Goal: Information Seeking & Learning: Understand process/instructions

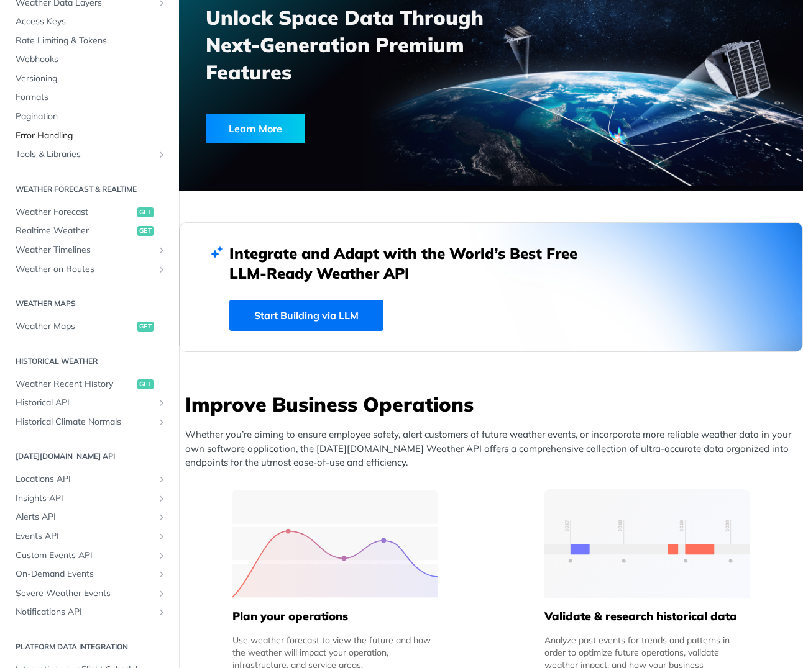
scroll to position [157, 0]
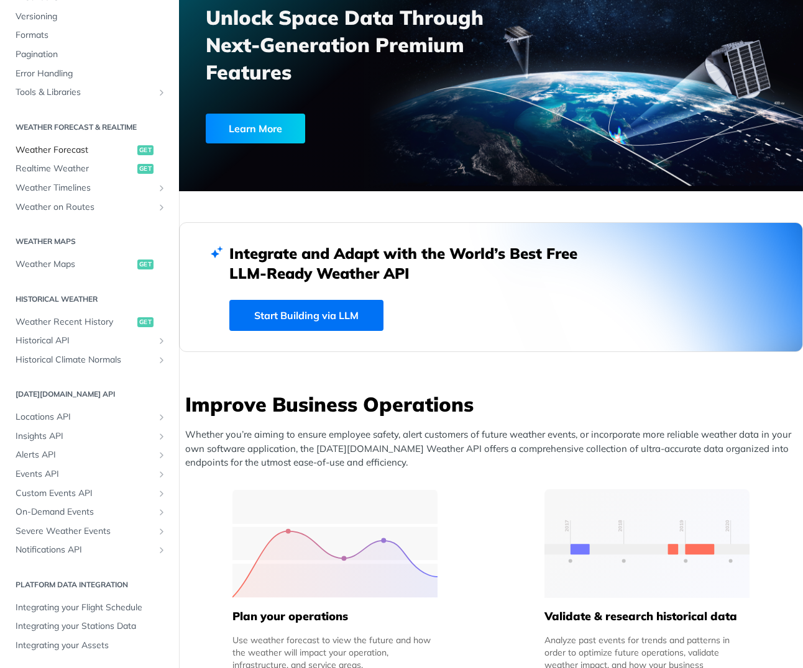
click at [72, 148] on span "Weather Forecast" at bounding box center [75, 150] width 119 height 12
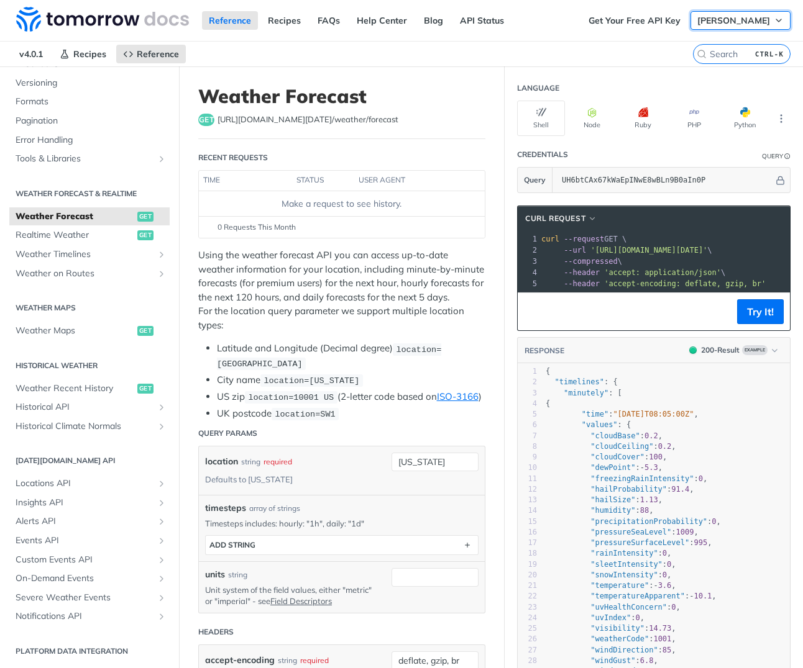
click at [758, 25] on span "[PERSON_NAME]" at bounding box center [733, 20] width 73 height 11
click at [490, 35] on div "Reference Recipes FAQs Help Center Blog API Status" at bounding box center [291, 20] width 582 height 41
click at [47, 82] on span "Versioning" at bounding box center [91, 83] width 151 height 12
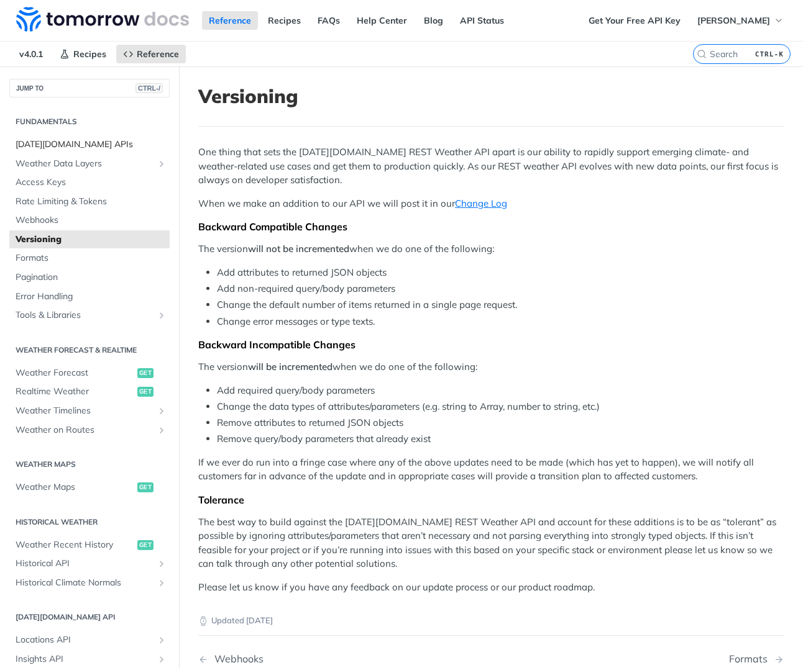
click at [68, 139] on span "[DATE][DOMAIN_NAME] APIs" at bounding box center [91, 145] width 151 height 12
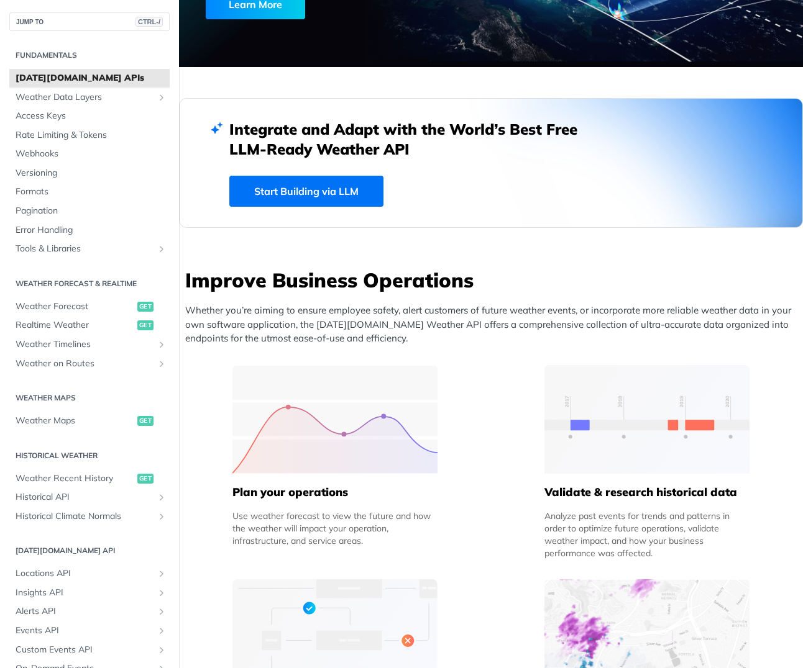
scroll to position [435, 0]
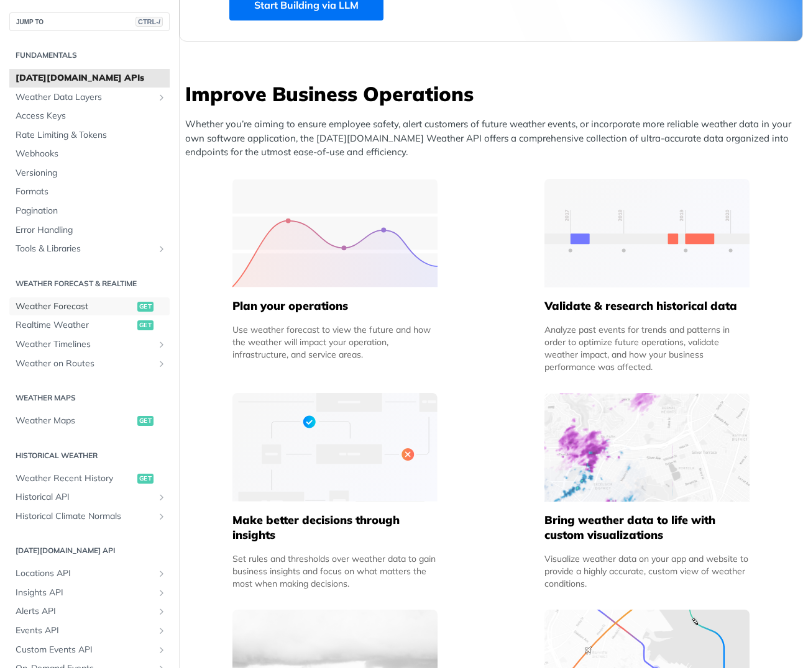
click at [61, 309] on span "Weather Forecast" at bounding box center [75, 307] width 119 height 12
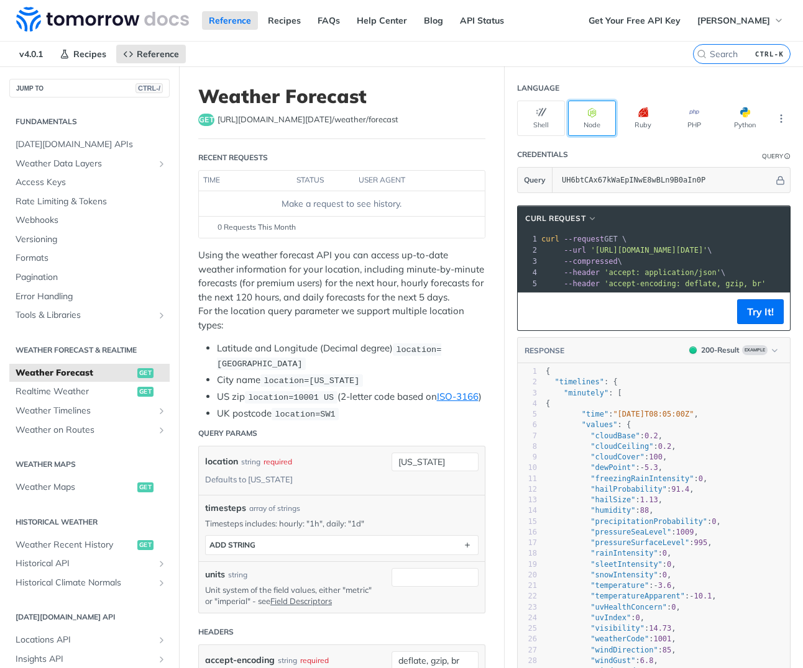
click at [577, 124] on button "Node" at bounding box center [592, 118] width 48 height 35
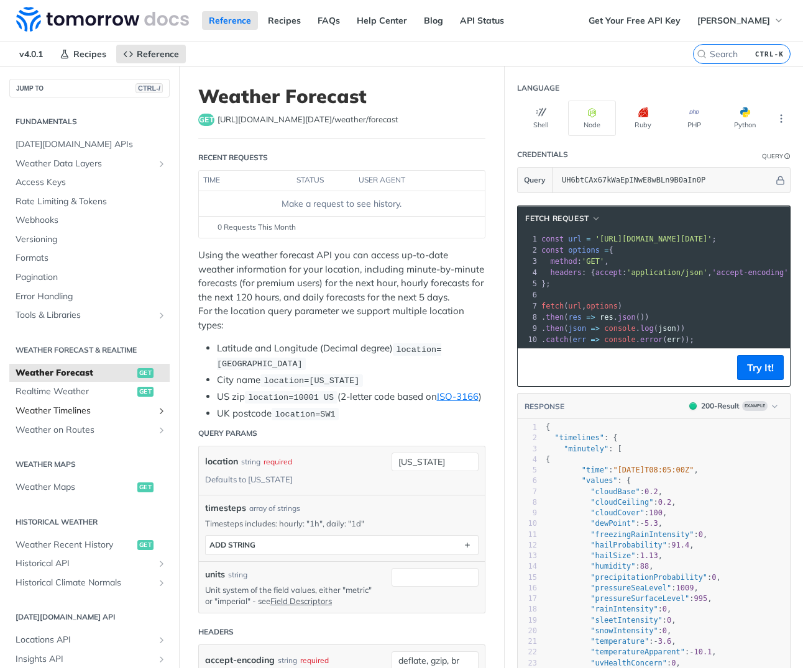
click at [63, 408] on span "Weather Timelines" at bounding box center [85, 411] width 138 height 12
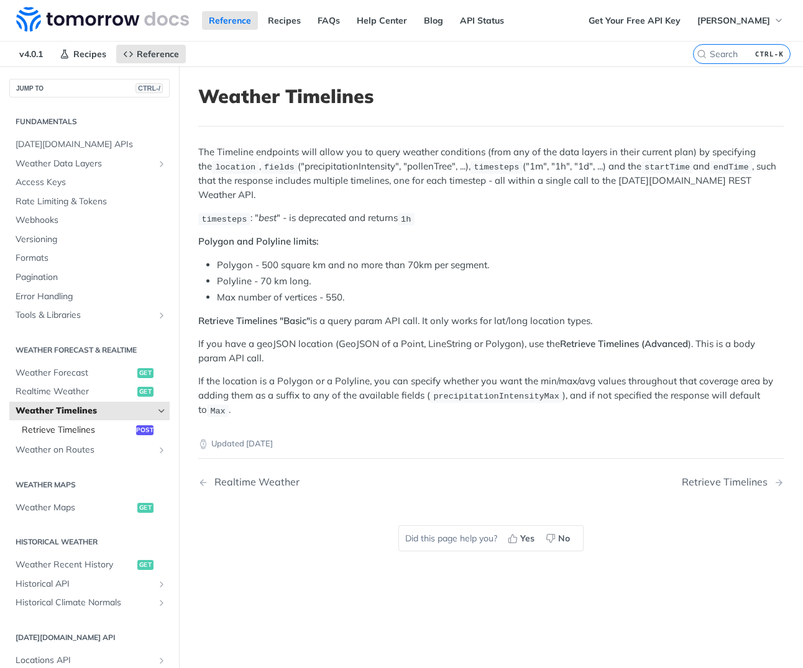
click at [80, 432] on span "Retrieve Timelines" at bounding box center [77, 430] width 111 height 12
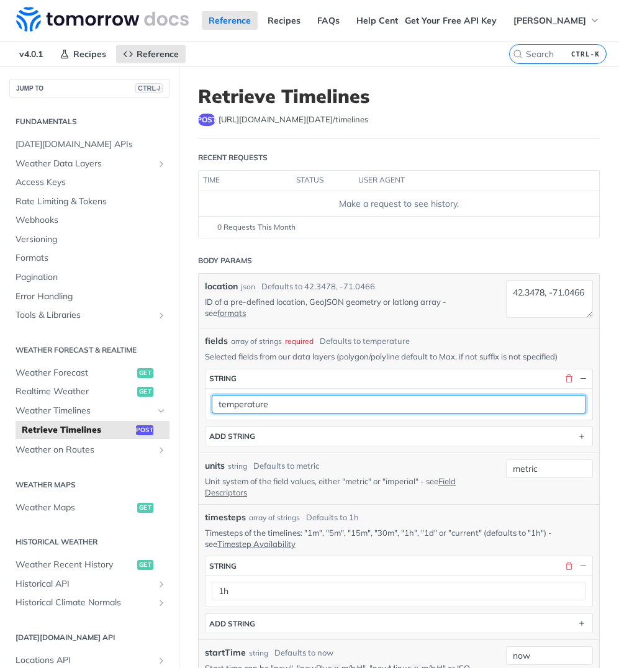
click at [340, 410] on input "temperature" at bounding box center [399, 404] width 375 height 19
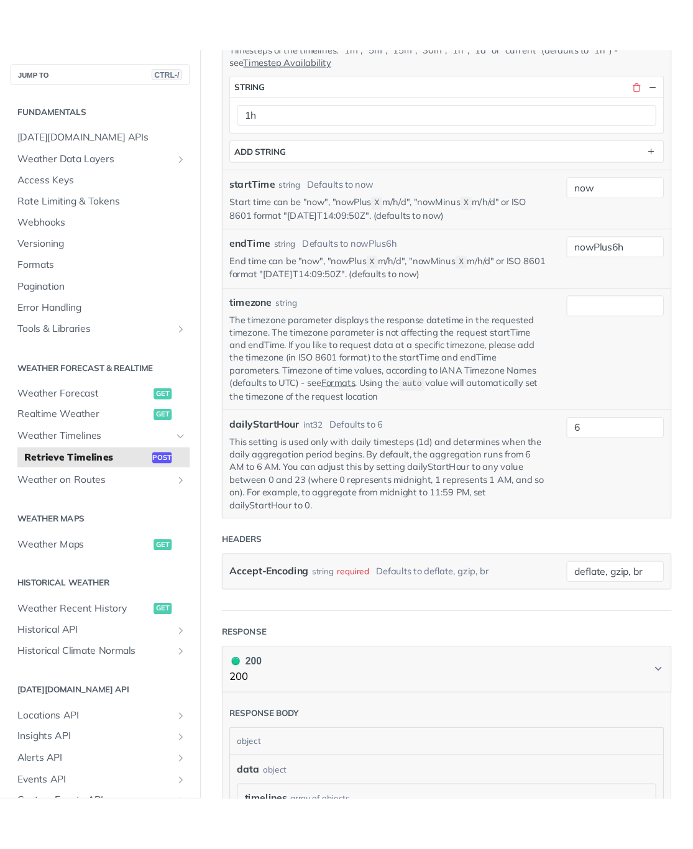
scroll to position [559, 0]
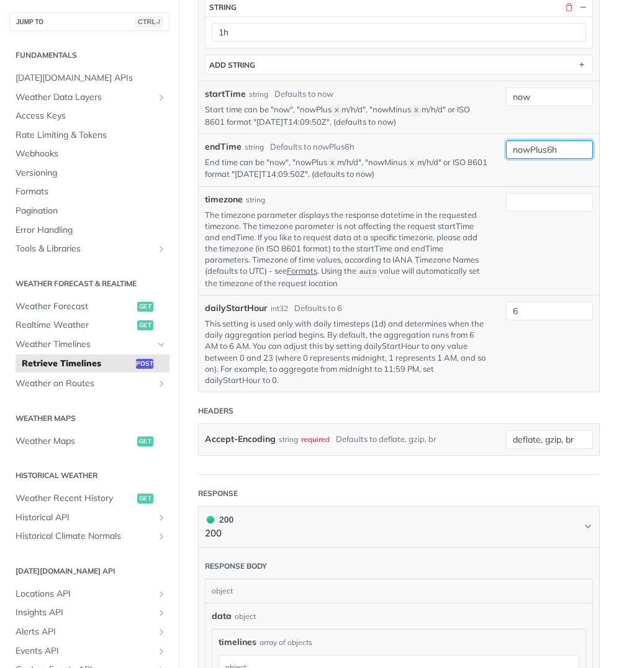
click at [544, 152] on input "nowPlus6h" at bounding box center [549, 149] width 87 height 19
click at [417, 150] on div "endTime string Defaults to nowPlus6h" at bounding box center [346, 146] width 283 height 13
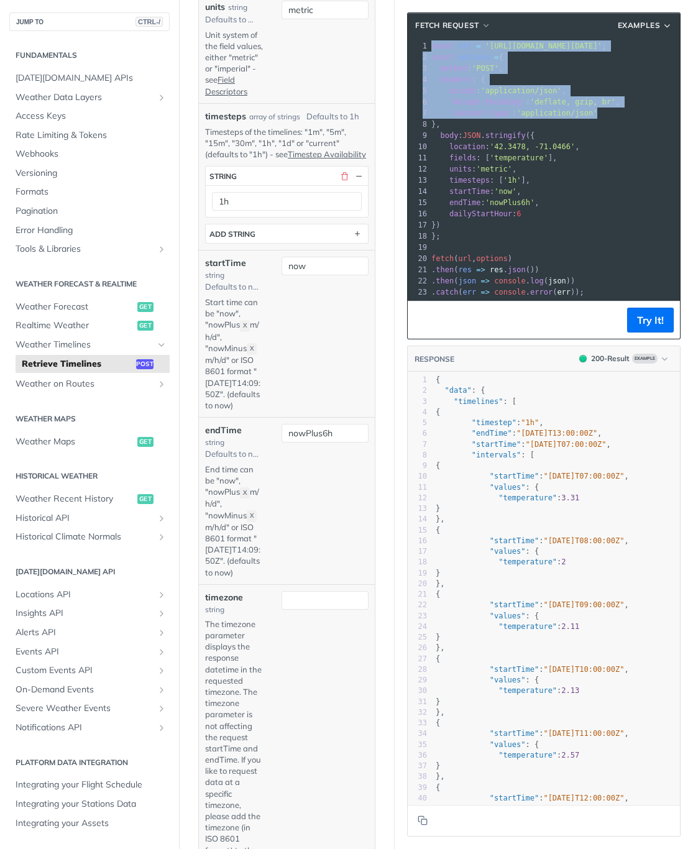
drag, startPoint x: 424, startPoint y: 46, endPoint x: 595, endPoint y: 116, distance: 184.7
click at [595, 116] on div "1 const url = '[URL][DOMAIN_NAME][DATE]' ; 2 const options = { 3 method : 'POST…" at bounding box center [617, 168] width 377 height 257
copy div "const url = '[URL][DOMAIN_NAME][DATE]' ; 2 const options = { 3 method : 'POST' …"
drag, startPoint x: 445, startPoint y: 224, endPoint x: 399, endPoint y: 135, distance: 100.6
click at [429, 135] on div "1 const url = '[URL][DOMAIN_NAME][DATE]' ; 2 const options = { 3 method : 'POST…" at bounding box center [617, 168] width 377 height 257
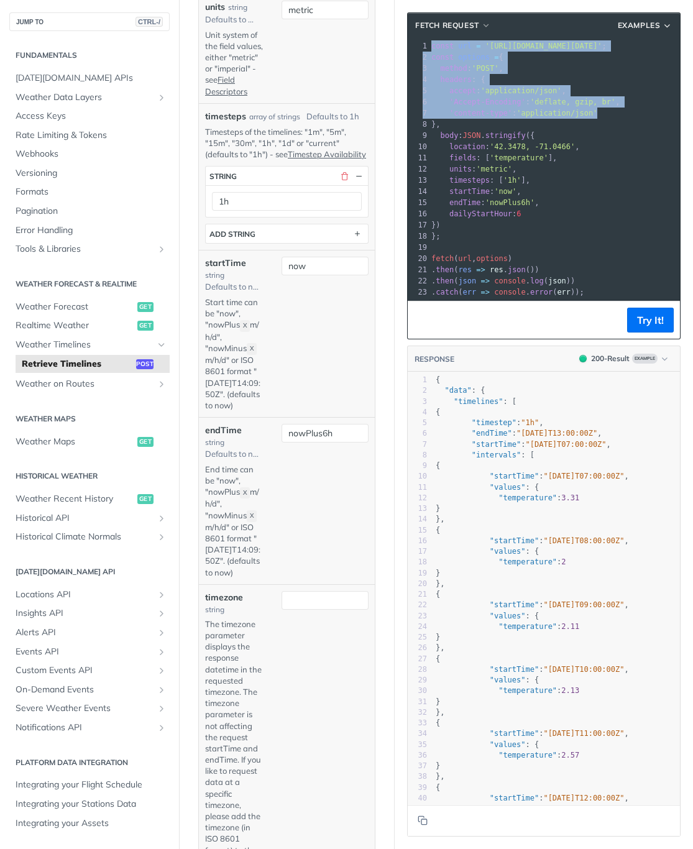
copy div "body : JSON . stringify ({ 10 location : '[GEOGRAPHIC_DATA]' , 11 fields : [ 't…"
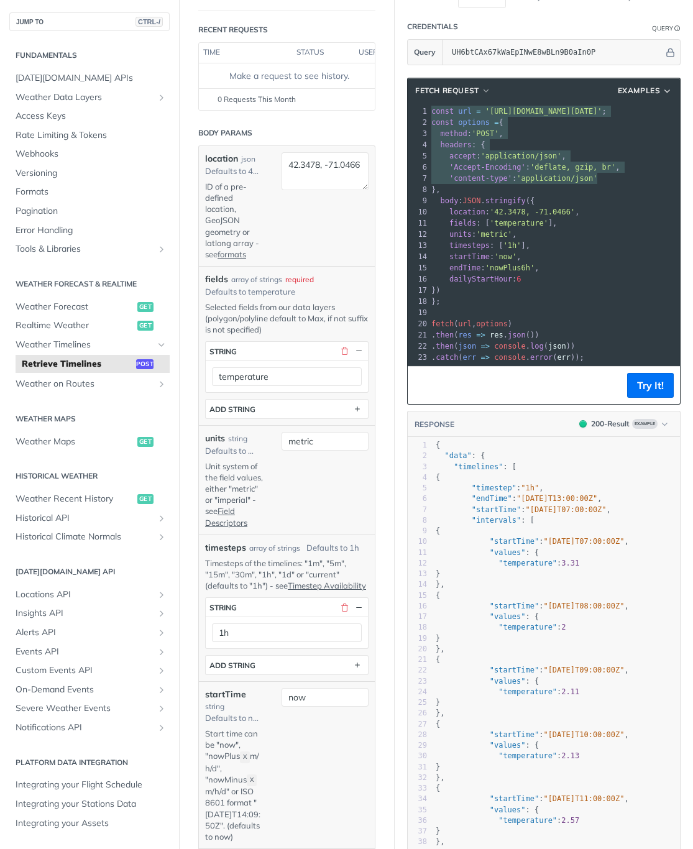
scroll to position [124, 0]
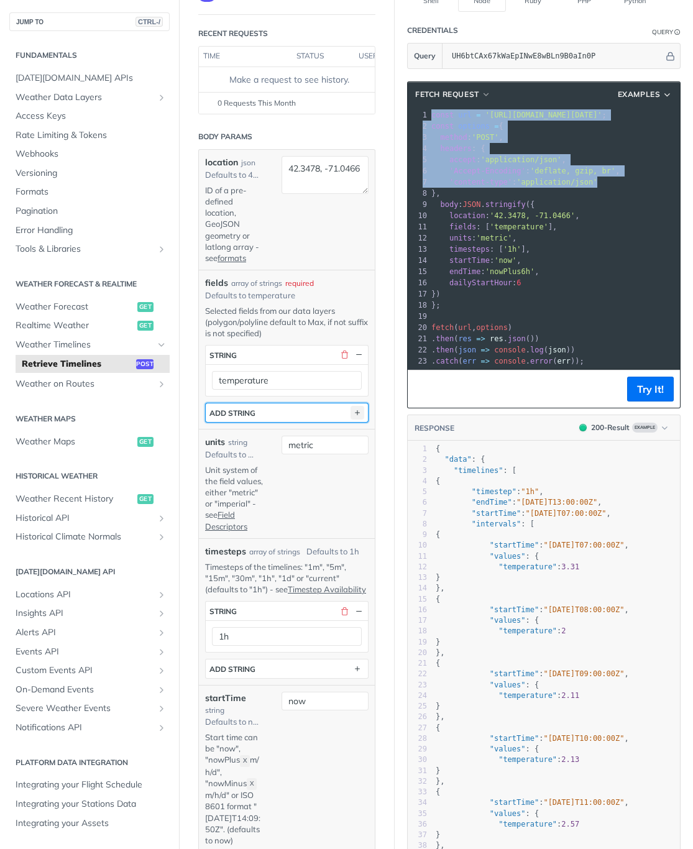
click at [350, 419] on icon "button" at bounding box center [357, 413] width 14 height 14
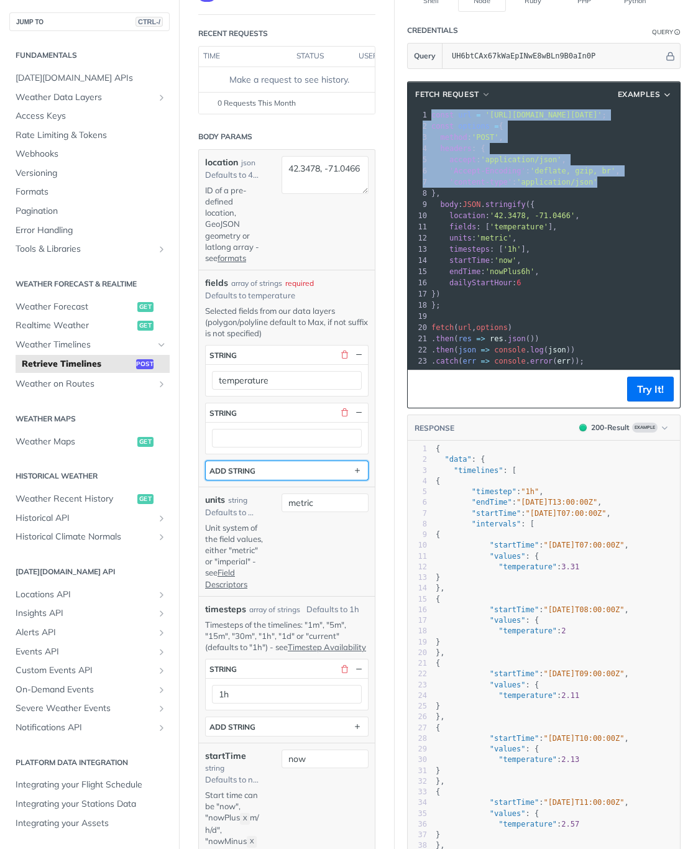
click at [282, 480] on button "ADD string" at bounding box center [287, 470] width 162 height 19
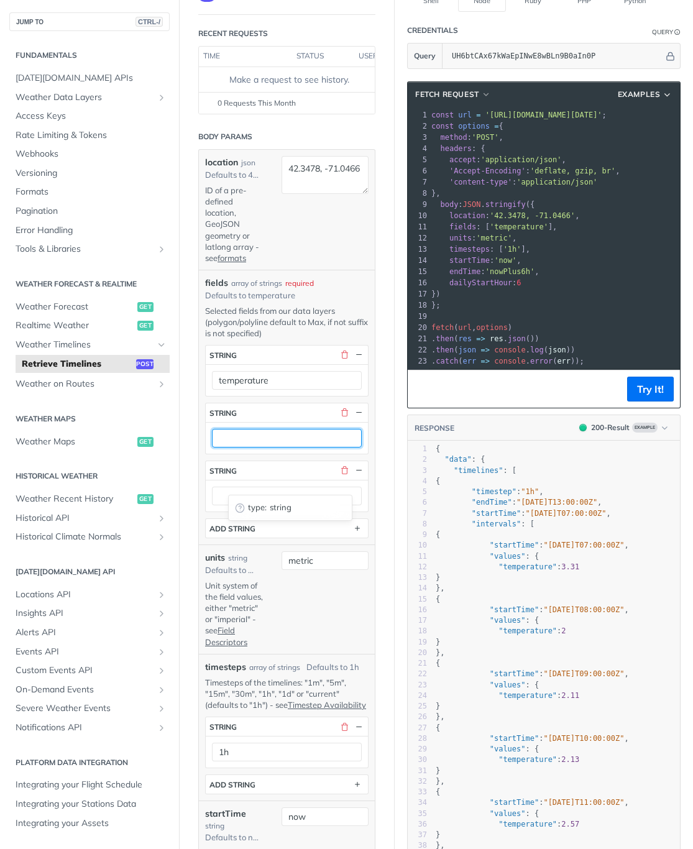
click at [281, 447] on input "text" at bounding box center [287, 438] width 150 height 19
click at [275, 507] on span "string" at bounding box center [308, 507] width 76 height 12
click at [263, 447] on input "text" at bounding box center [287, 438] width 150 height 19
type input "windSpeed"
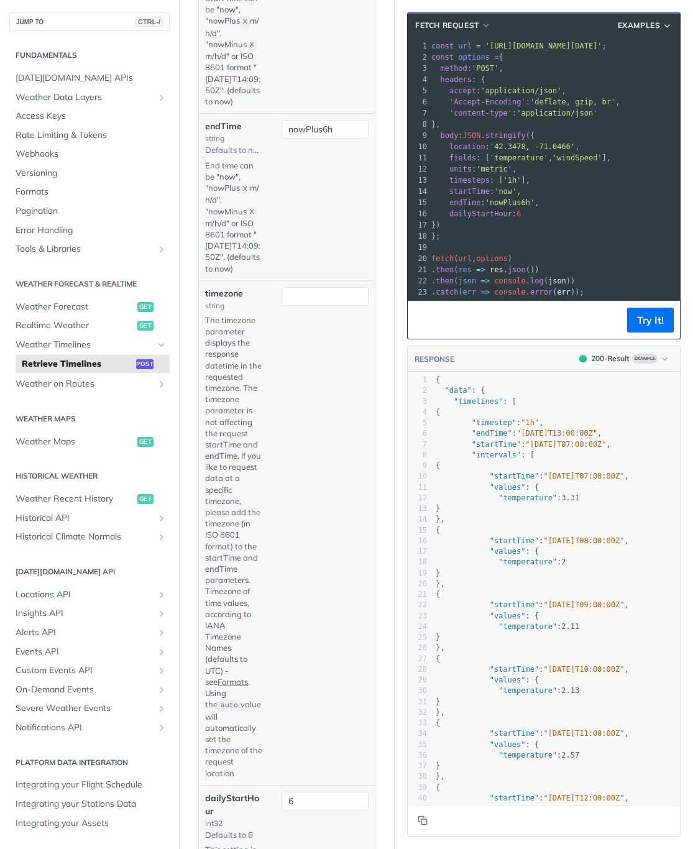
scroll to position [994, 0]
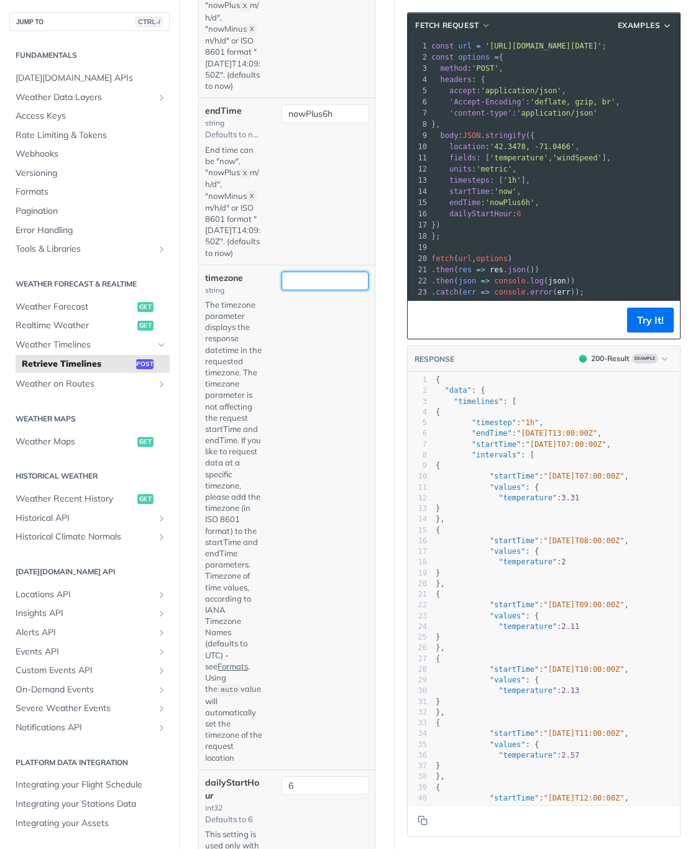
click at [303, 290] on input "timezone" at bounding box center [324, 281] width 87 height 19
click at [288, 542] on div "timezone string The timezone parameter displays the response datetime in the re…" at bounding box center [286, 517] width 163 height 491
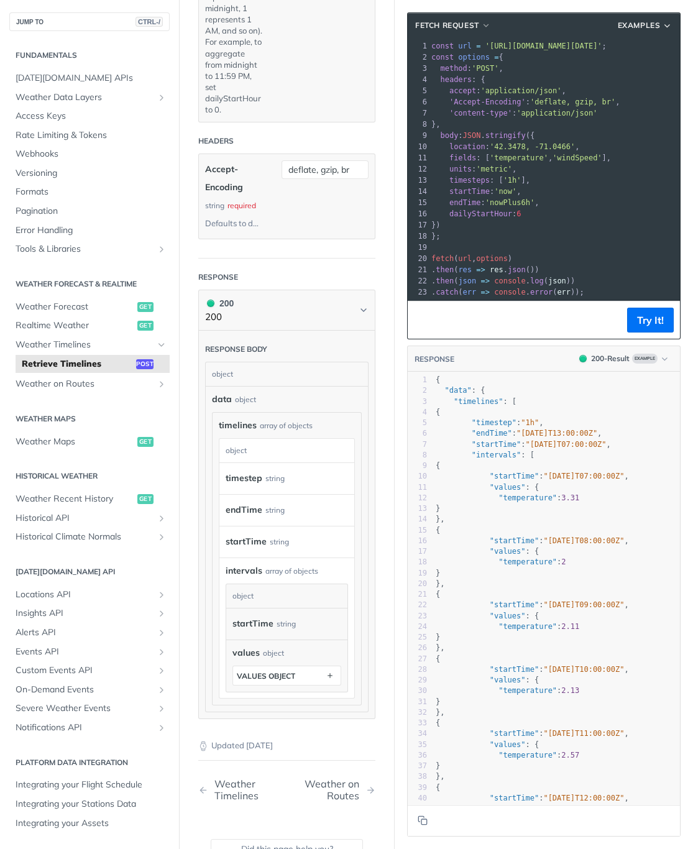
scroll to position [2050, 0]
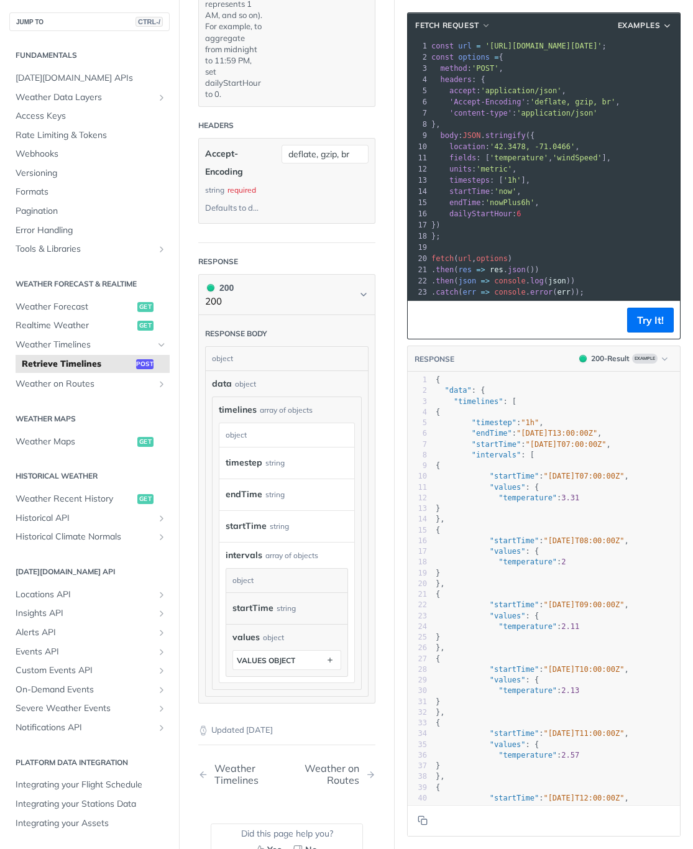
click at [60, 369] on span "Retrieve Timelines" at bounding box center [77, 364] width 111 height 12
click at [74, 347] on span "Weather Timelines" at bounding box center [85, 345] width 138 height 12
